Goal: Task Accomplishment & Management: Complete application form

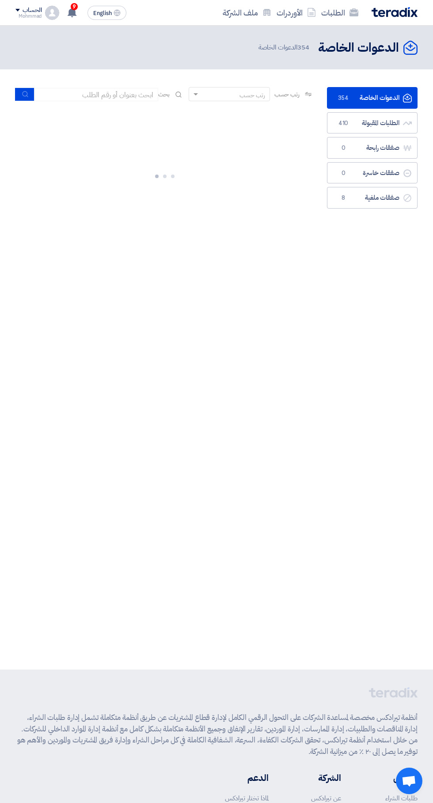
scroll to position [0, -1]
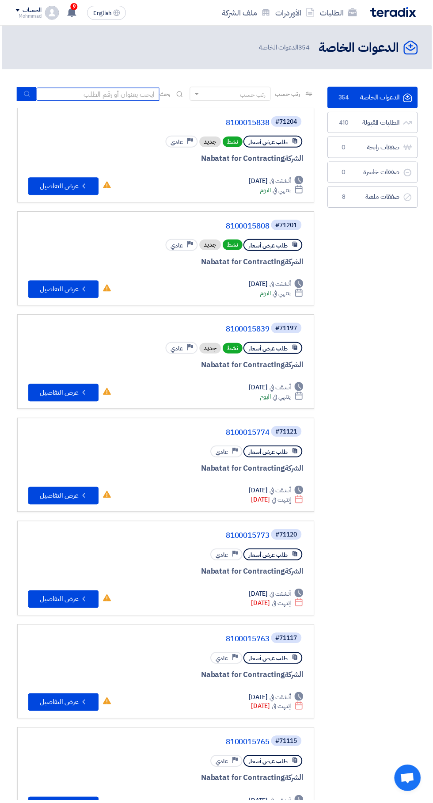
click at [116, 92] on input at bounding box center [98, 94] width 124 height 13
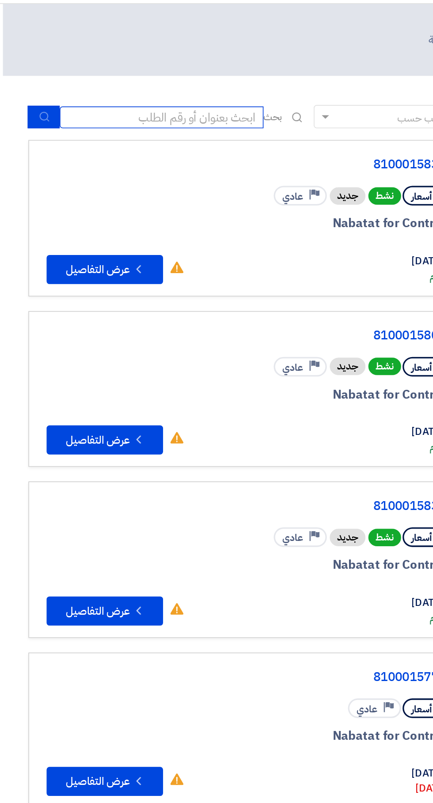
scroll to position [0, -2]
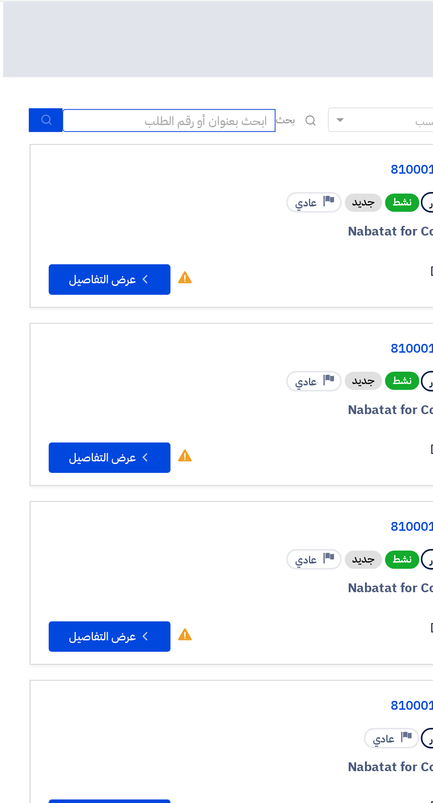
click at [117, 94] on input at bounding box center [98, 94] width 124 height 13
click at [140, 96] on input at bounding box center [98, 94] width 124 height 13
paste input "71200"
type input "71200"
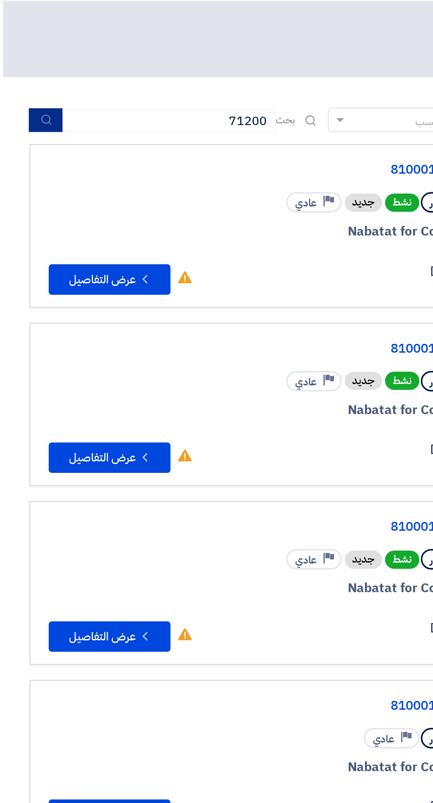
click at [28, 95] on icon "submit" at bounding box center [26, 94] width 7 height 7
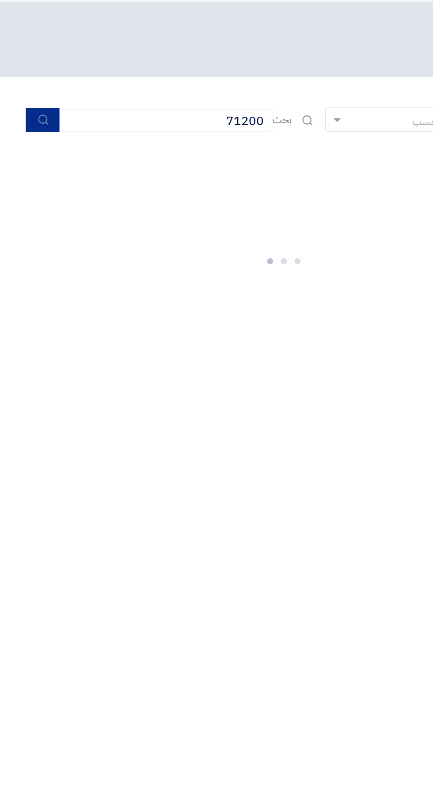
scroll to position [0, -1]
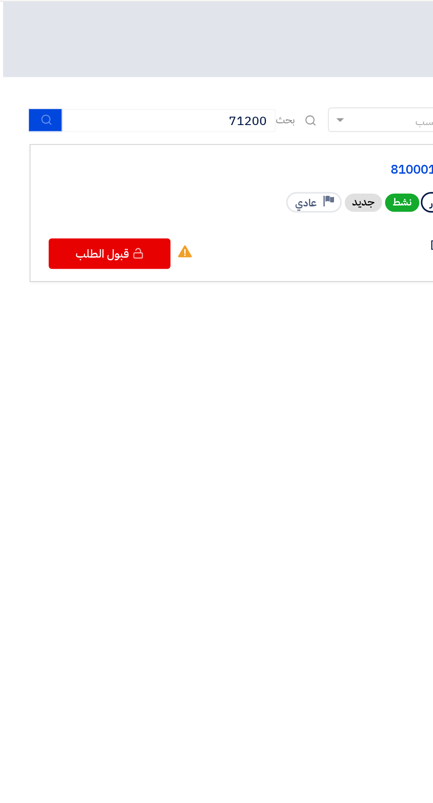
click at [236, 120] on link "8100015784" at bounding box center [182, 123] width 177 height 8
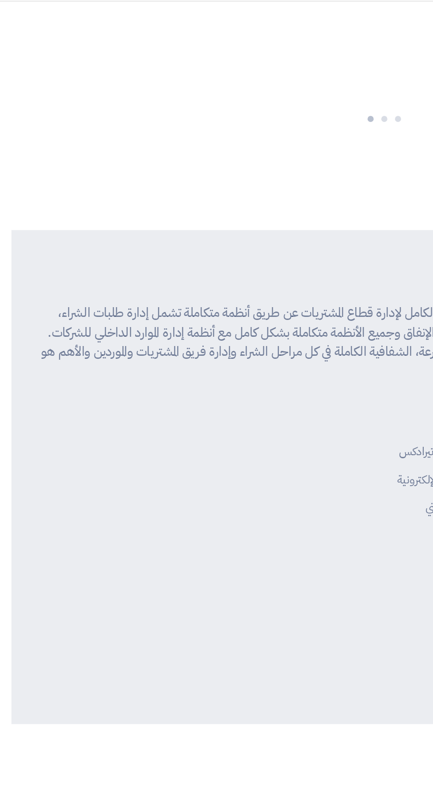
scroll to position [0, 0]
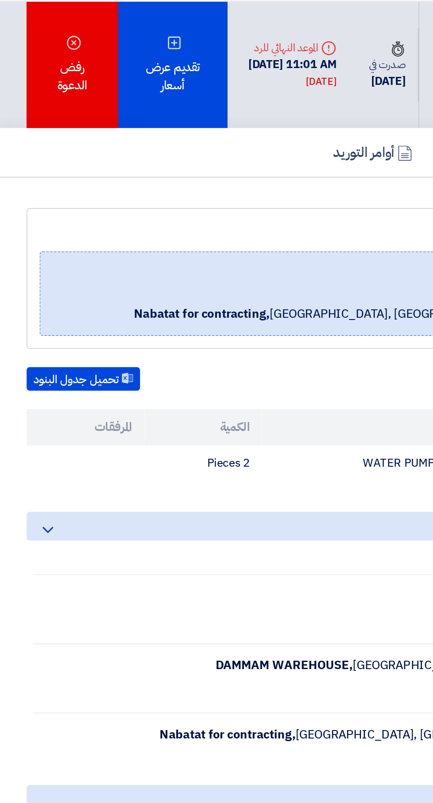
click at [108, 72] on div "تقديم عرض أسعار" at bounding box center [101, 62] width 64 height 73
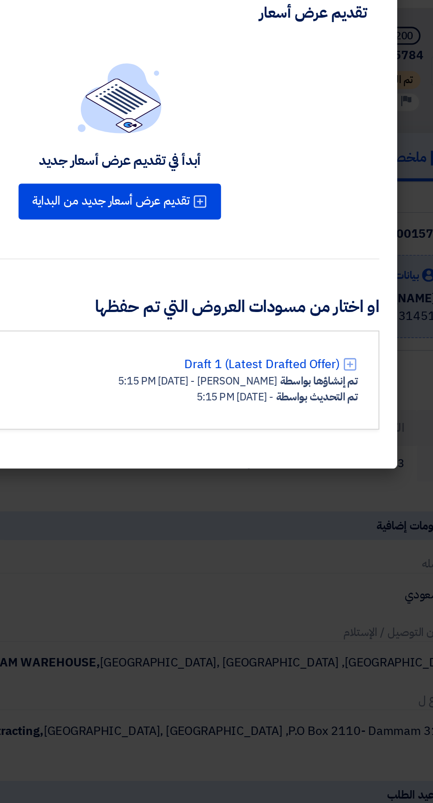
click at [312, 238] on link "Draft 1 (Latest Drafted Offer)" at bounding box center [300, 235] width 91 height 11
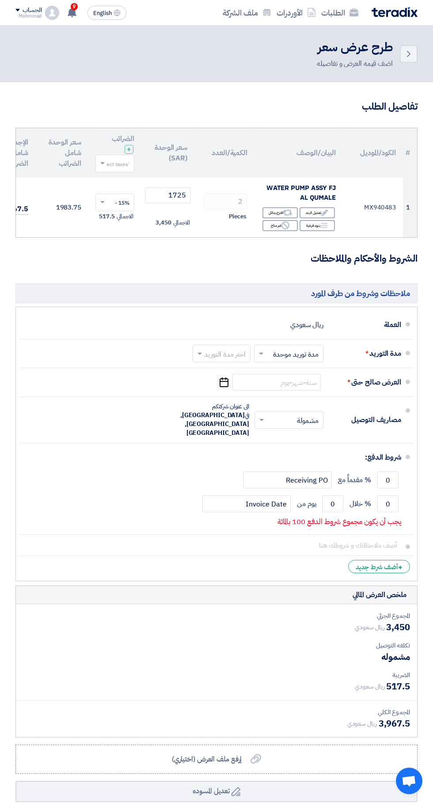
click at [217, 351] on input "text" at bounding box center [219, 354] width 53 height 13
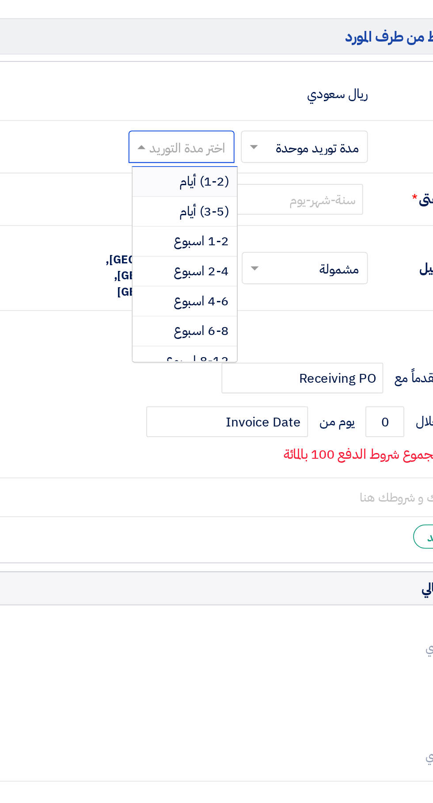
click at [237, 372] on span "(1-2) أيام" at bounding box center [234, 372] width 27 height 11
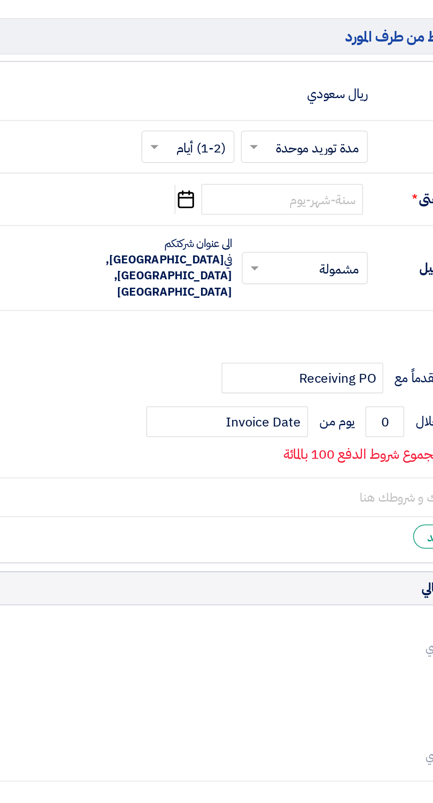
click at [222, 385] on icon "Pick a date" at bounding box center [224, 382] width 12 height 16
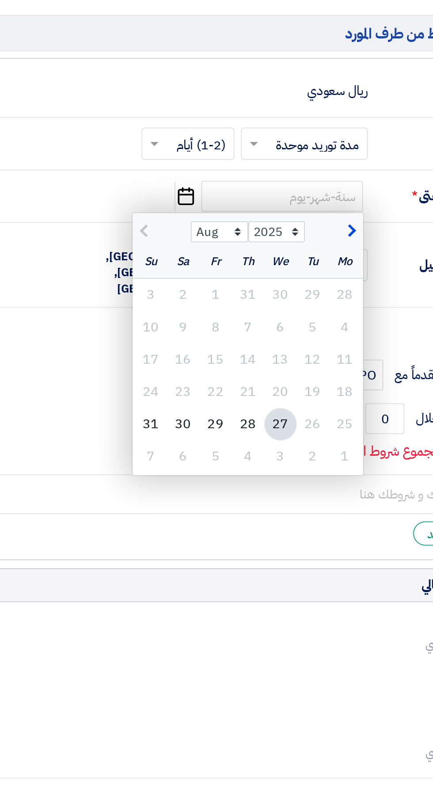
click at [275, 526] on div "3" at bounding box center [276, 525] width 18 height 18
type input "[DATE]"
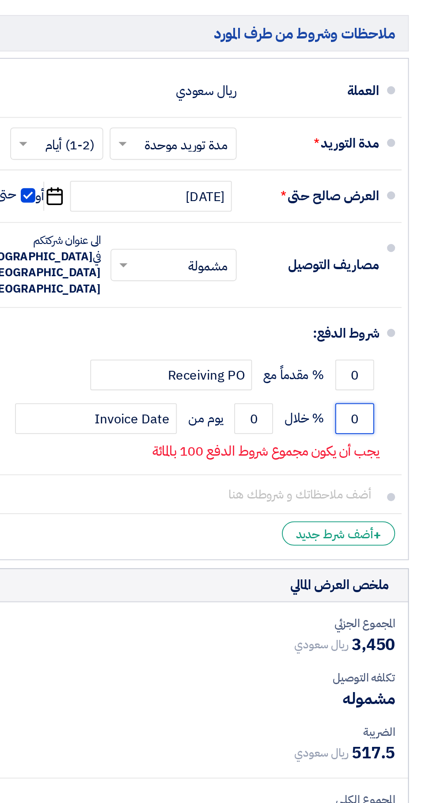
click at [386, 495] on input "0" at bounding box center [387, 503] width 21 height 17
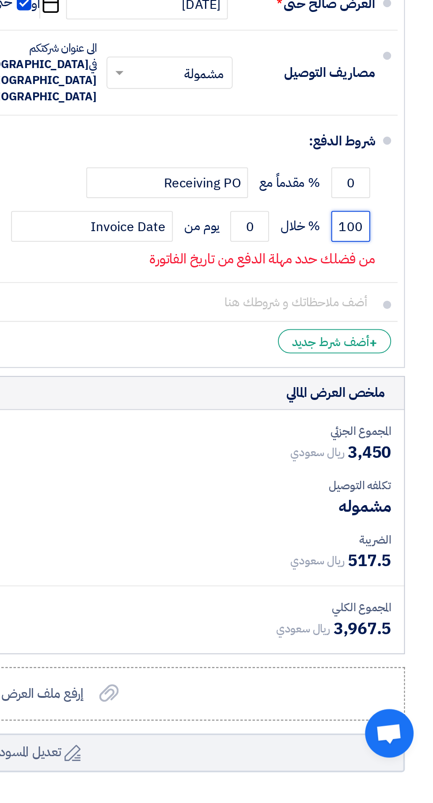
type input "100"
click at [339, 495] on input "0" at bounding box center [332, 503] width 21 height 17
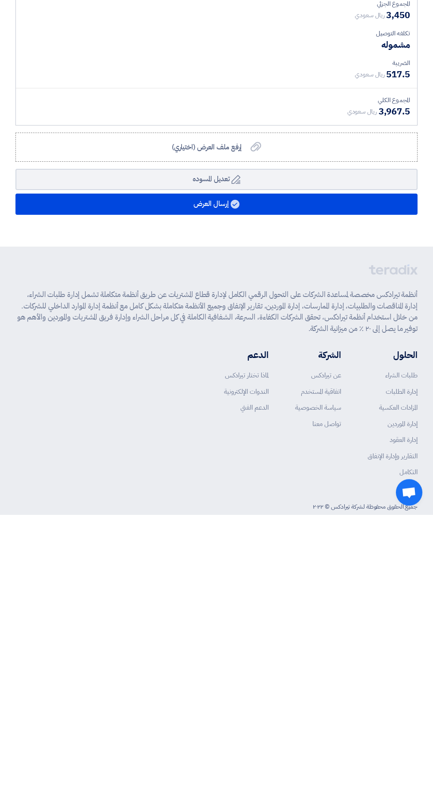
type input "60"
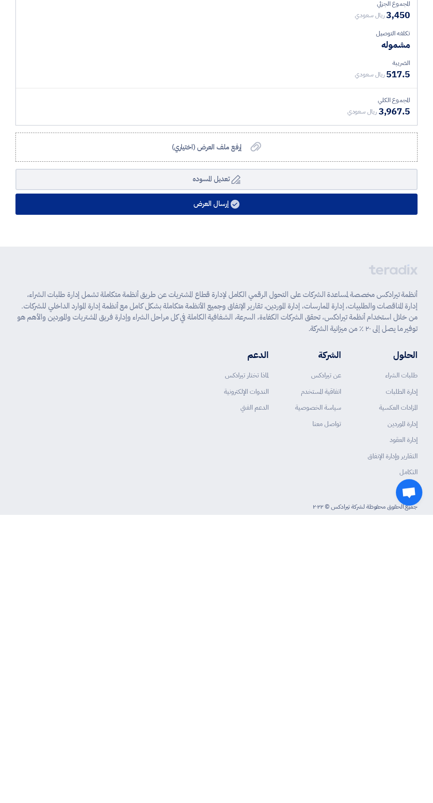
click at [313, 482] on button "إرسال العرض" at bounding box center [216, 492] width 402 height 21
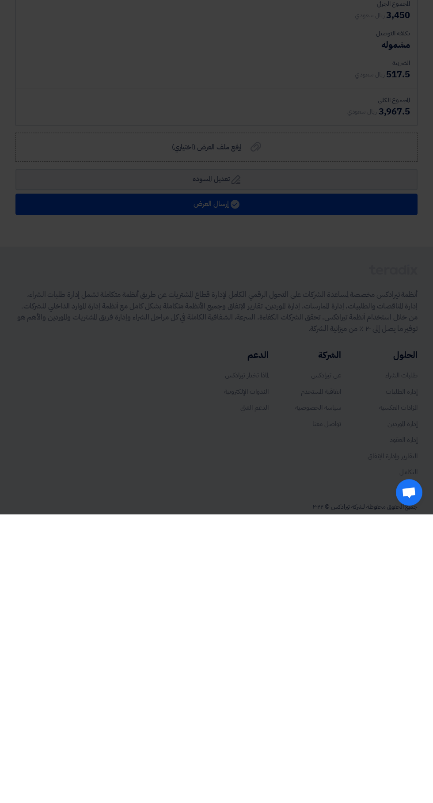
scroll to position [309, 0]
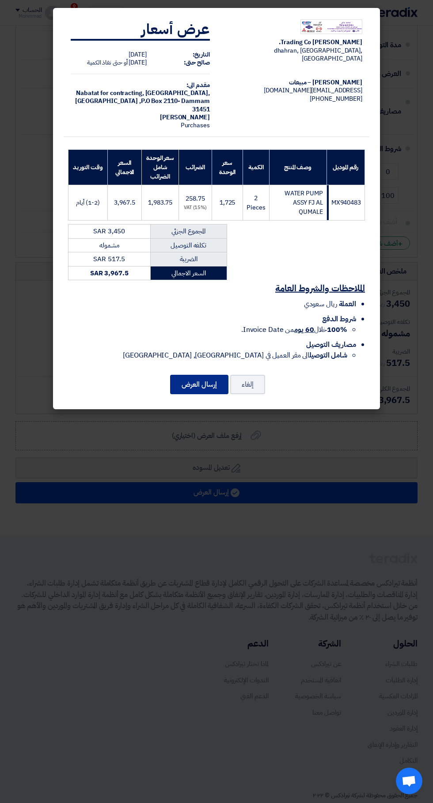
click at [192, 385] on button "إرسال العرض" at bounding box center [199, 384] width 58 height 19
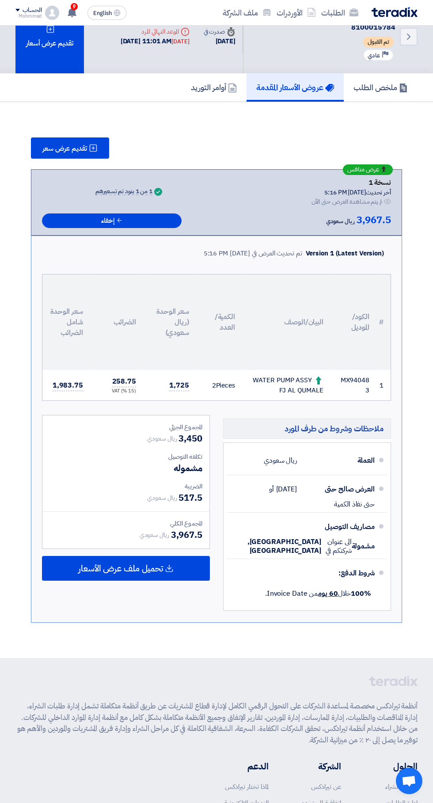
scroll to position [0, 0]
